Goal: Task Accomplishment & Management: Manage account settings

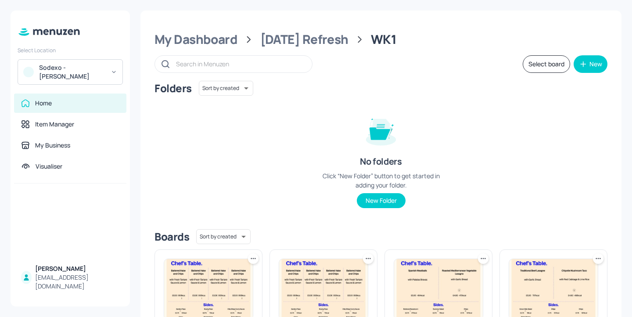
click at [73, 283] on div "[EMAIL_ADDRESS][DOMAIN_NAME]" at bounding box center [77, 282] width 84 height 18
click at [93, 66] on div "Sodexo - [PERSON_NAME]" at bounding box center [72, 72] width 66 height 18
click at [93, 163] on div at bounding box center [316, 158] width 632 height 317
click at [76, 146] on div "My Business" at bounding box center [70, 145] width 98 height 9
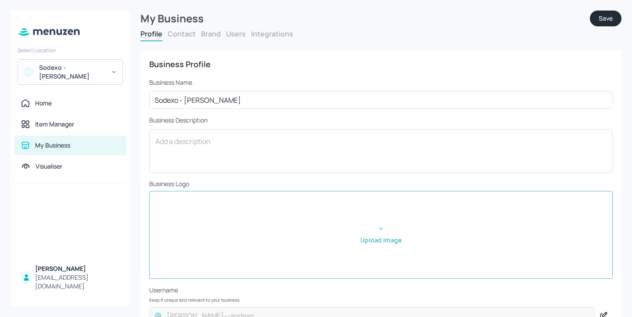
click at [240, 32] on button "Users" at bounding box center [236, 34] width 20 height 10
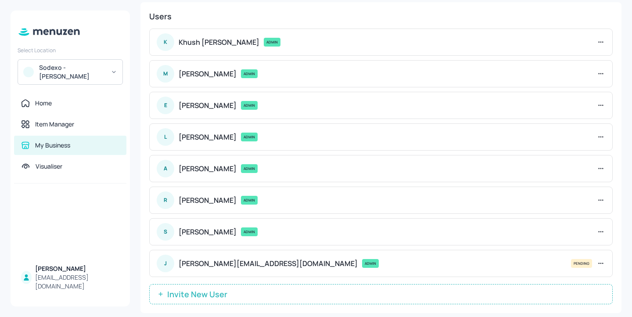
scroll to position [51, 0]
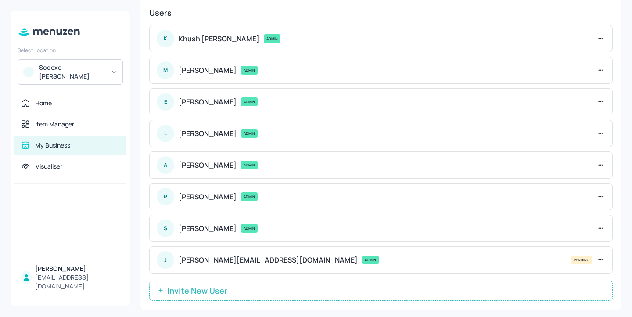
click at [207, 297] on button "Invite New User" at bounding box center [380, 290] width 463 height 20
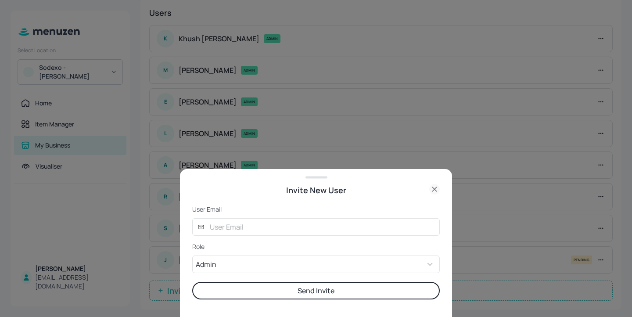
click at [256, 239] on form "User Email ​ ​ Role Admin ADMIN ​ Send Invite" at bounding box center [315, 252] width 247 height 94
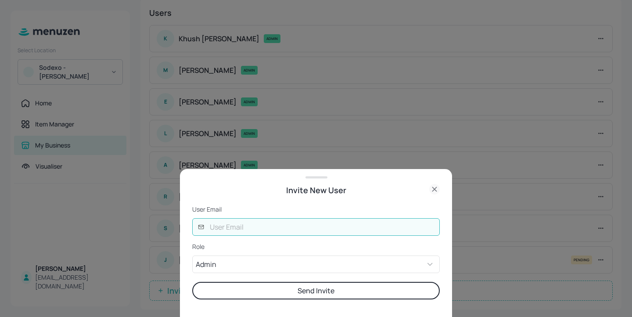
click at [256, 222] on input "text" at bounding box center [321, 227] width 235 height 18
type input "[EMAIL_ADDRESS][DOMAIN_NAME]"
click at [349, 286] on button "Send Invite" at bounding box center [315, 291] width 247 height 18
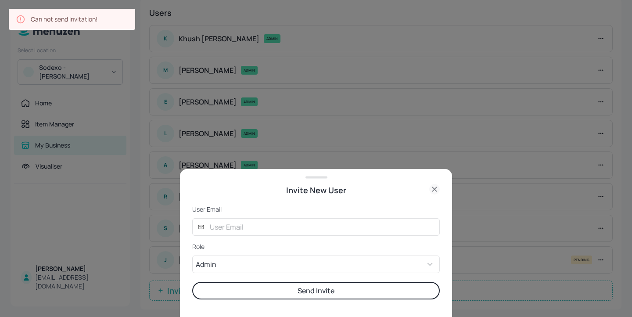
click at [441, 181] on div "Invite New User" at bounding box center [316, 186] width 272 height 20
click at [438, 186] on icon at bounding box center [434, 189] width 11 height 11
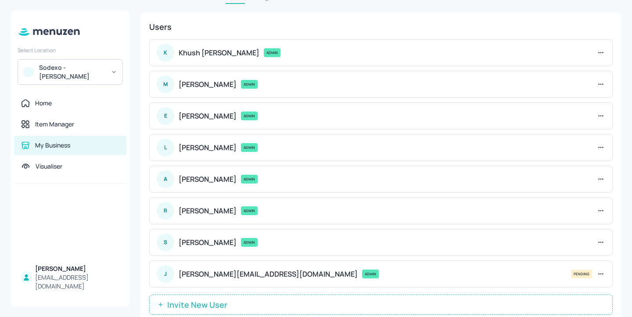
scroll to position [36, 0]
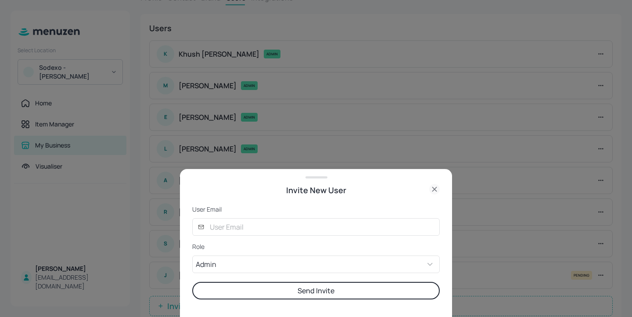
click at [235, 129] on div at bounding box center [316, 158] width 632 height 317
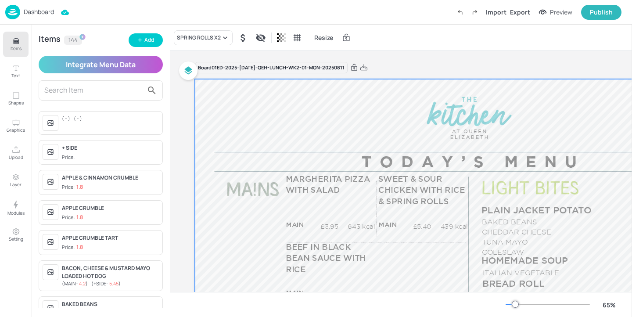
scroll to position [99, 0]
